Goal: Information Seeking & Learning: Learn about a topic

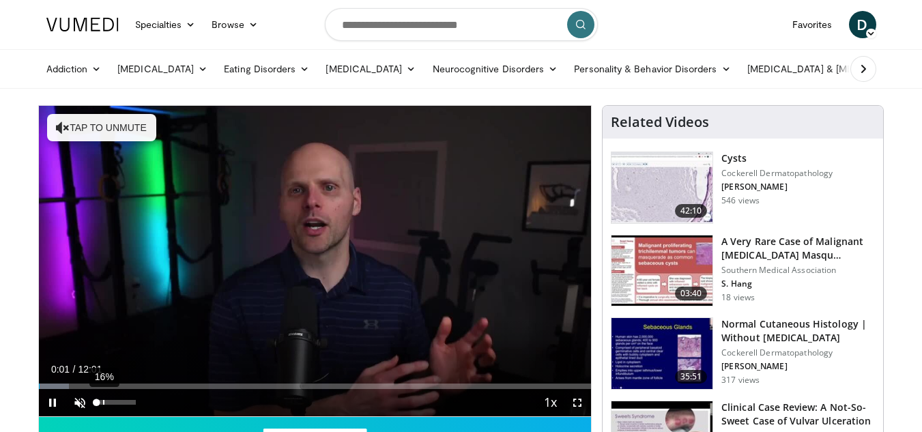
click at [104, 407] on div "16%" at bounding box center [117, 402] width 48 height 27
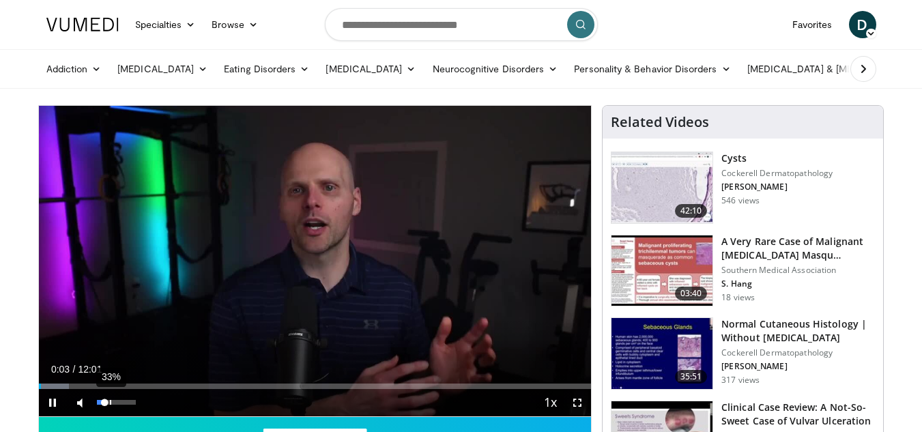
click at [110, 398] on div "33%" at bounding box center [117, 402] width 48 height 27
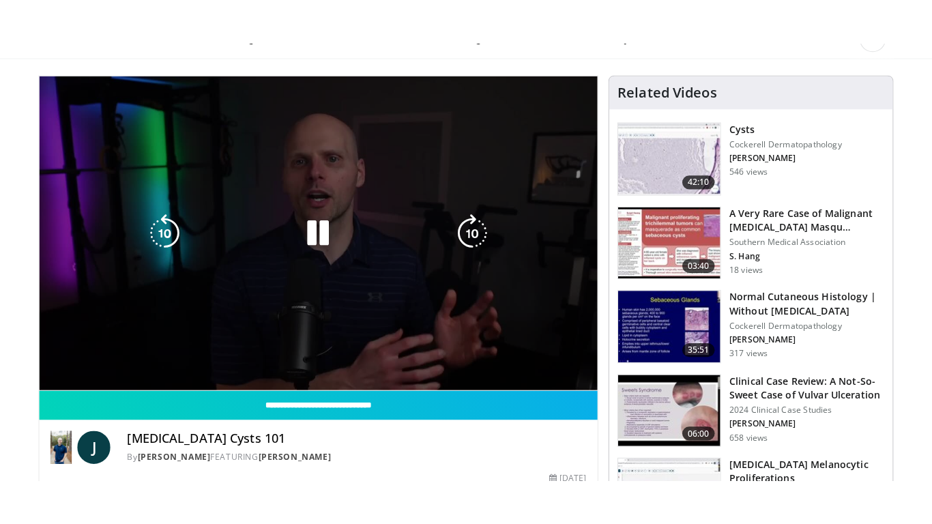
scroll to position [74, 0]
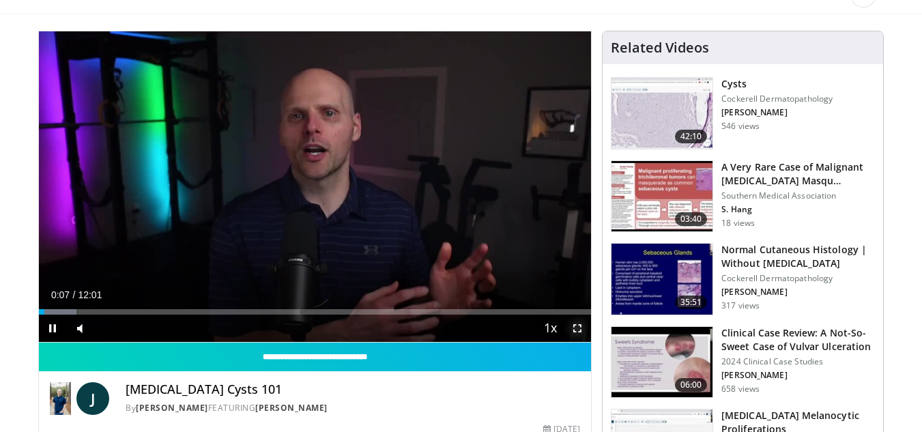
click at [575, 332] on span "Video Player" at bounding box center [577, 328] width 27 height 27
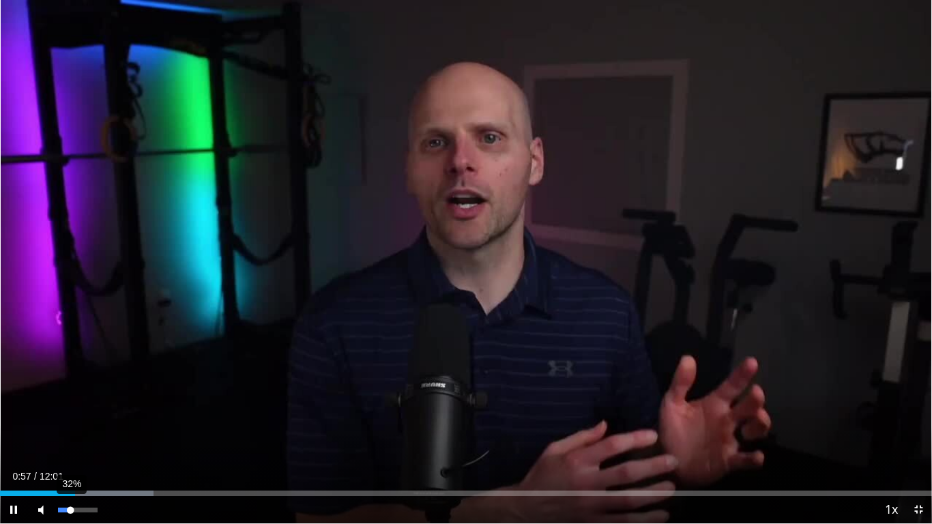
click at [70, 431] on div "Volume Level" at bounding box center [64, 510] width 12 height 5
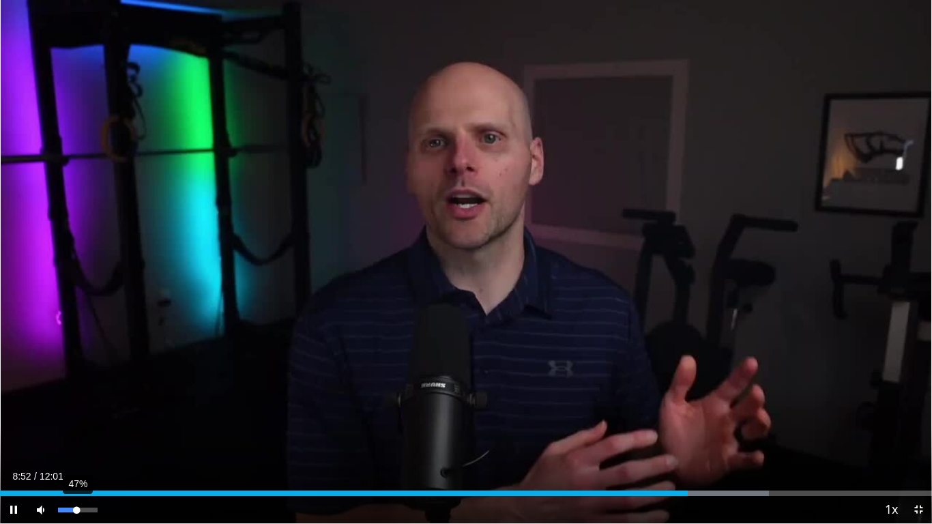
click at [76, 431] on div "47%" at bounding box center [77, 510] width 39 height 5
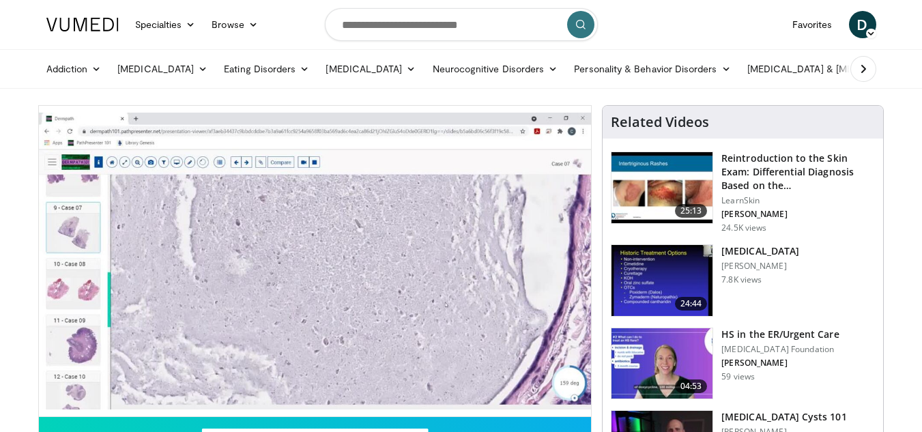
click at [860, 70] on icon at bounding box center [863, 69] width 14 height 14
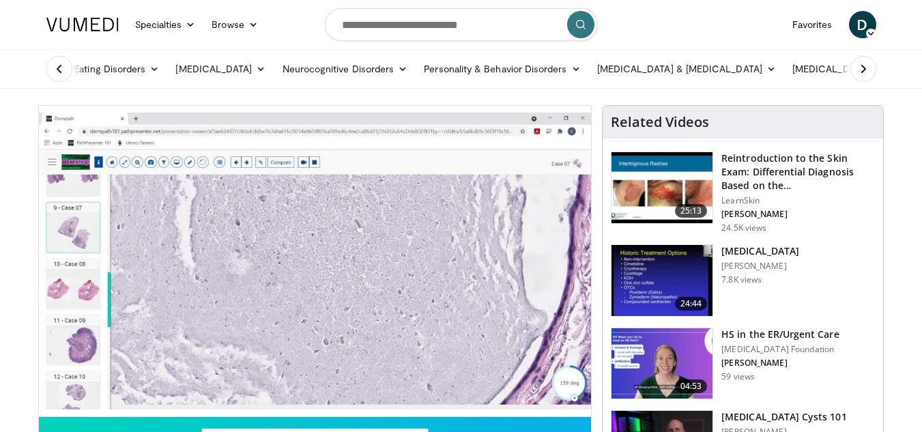
click at [860, 70] on icon at bounding box center [863, 69] width 14 height 14
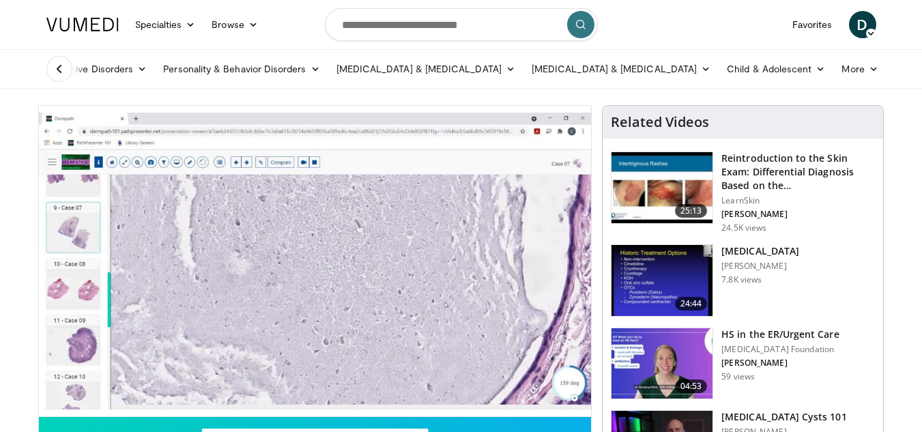
click at [860, 70] on link "More" at bounding box center [859, 68] width 53 height 27
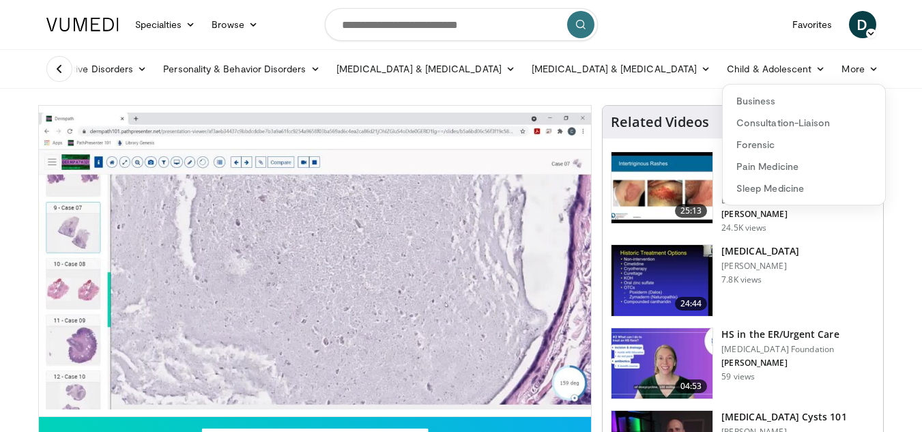
click at [63, 73] on icon at bounding box center [60, 69] width 14 height 14
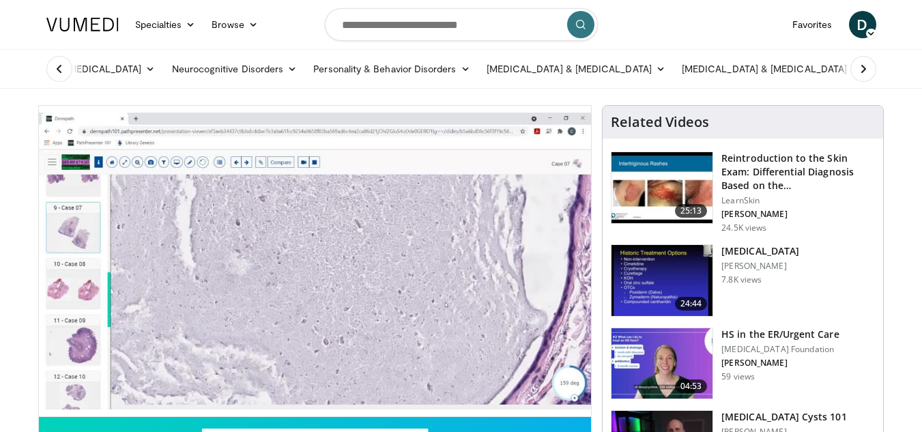
click at [63, 73] on icon at bounding box center [60, 69] width 14 height 14
click at [62, 70] on icon at bounding box center [60, 69] width 14 height 14
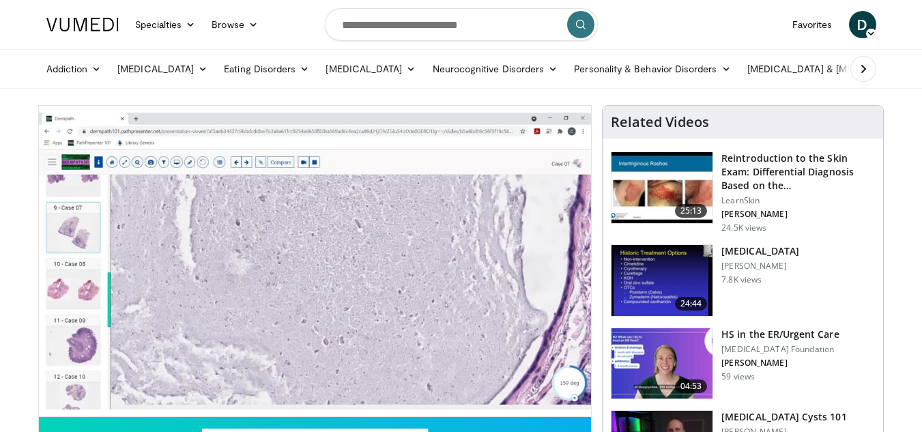
click at [62, 70] on link "Addiction" at bounding box center [74, 68] width 72 height 27
click at [113, 102] on link "[MEDICAL_DATA]" at bounding box center [120, 101] width 162 height 22
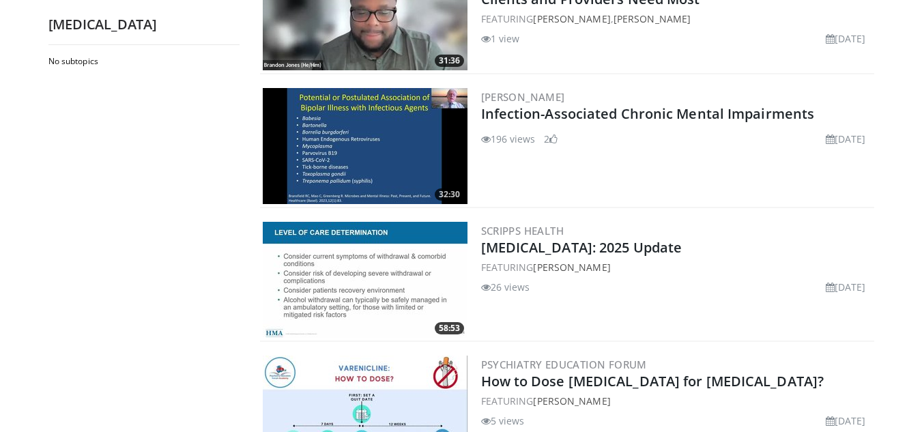
scroll to position [1003, 0]
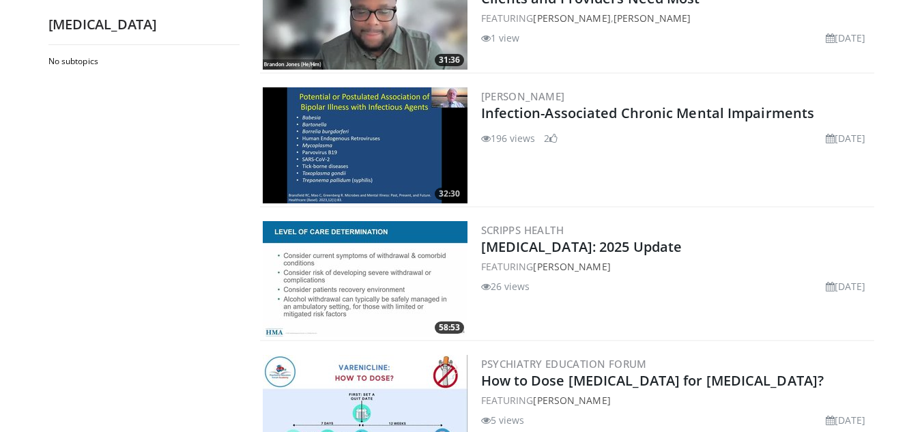
click at [411, 276] on img at bounding box center [365, 279] width 205 height 116
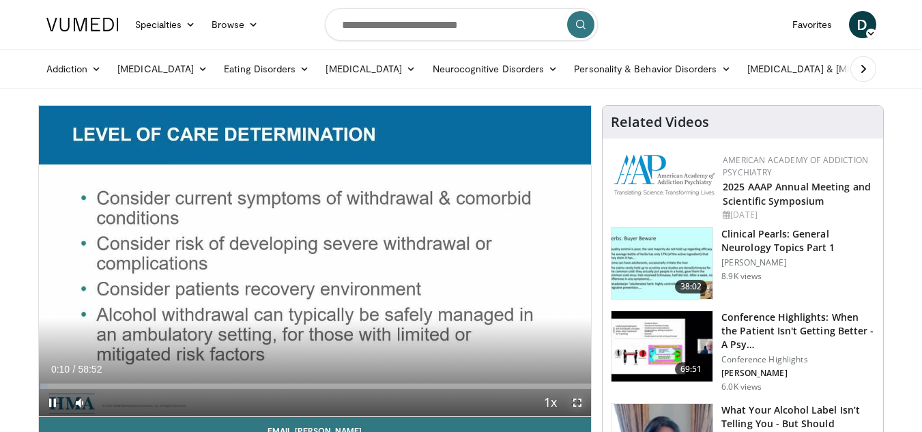
click at [579, 409] on span "Video Player" at bounding box center [577, 402] width 27 height 27
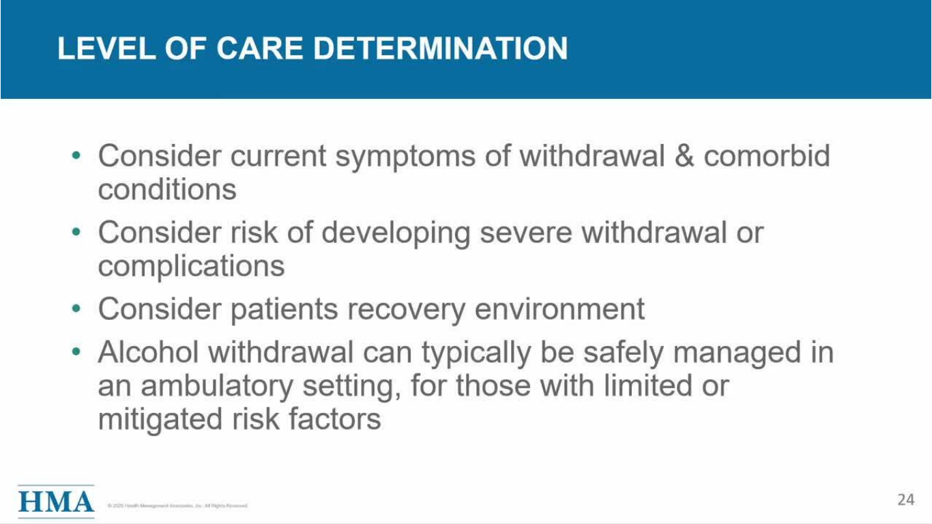
click at [465, 316] on div "10 seconds Tap to unmute" at bounding box center [466, 261] width 932 height 523
